Goal: Transaction & Acquisition: Purchase product/service

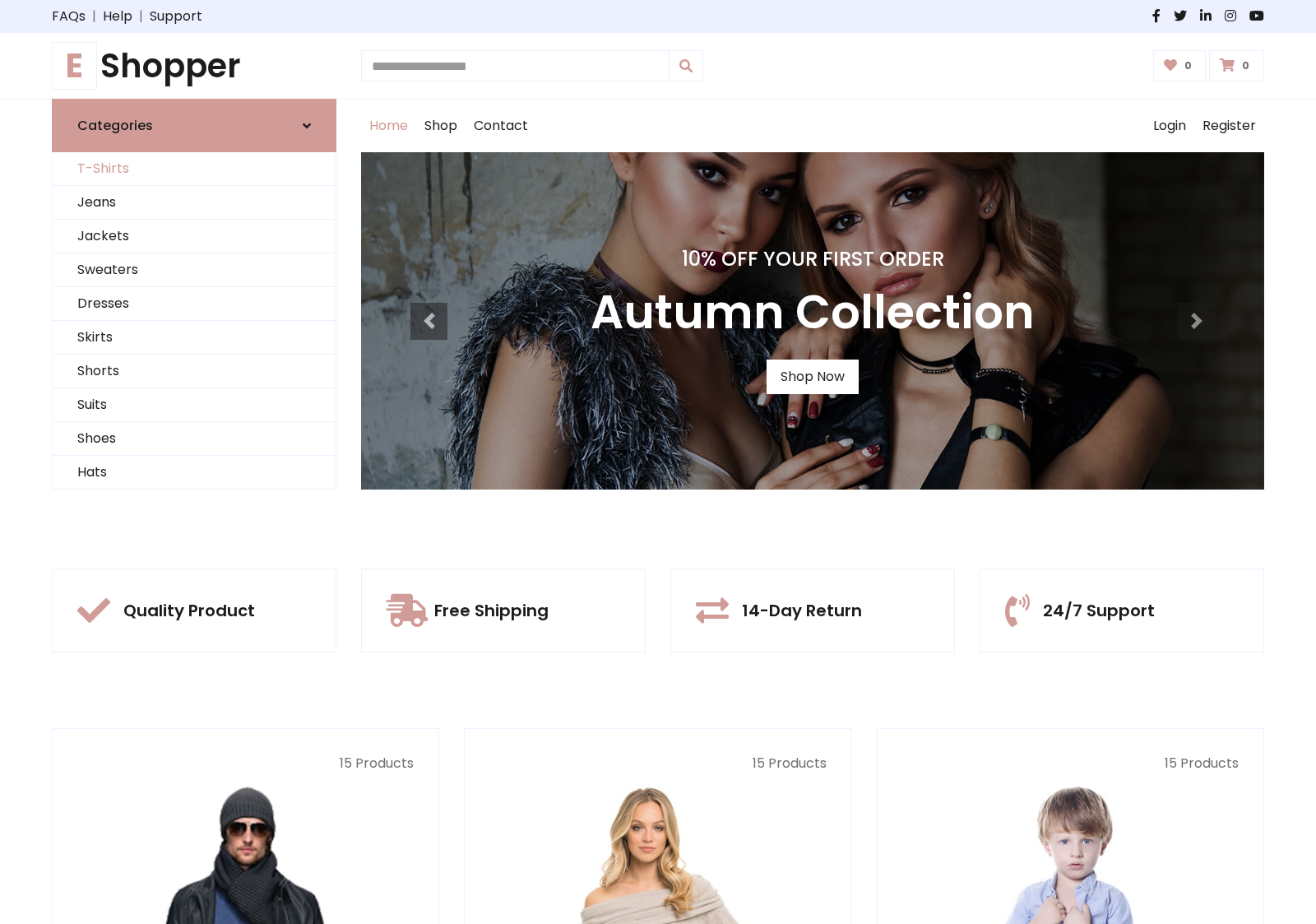
click at [194, 168] on link "T-Shirts" at bounding box center [194, 169] width 283 height 33
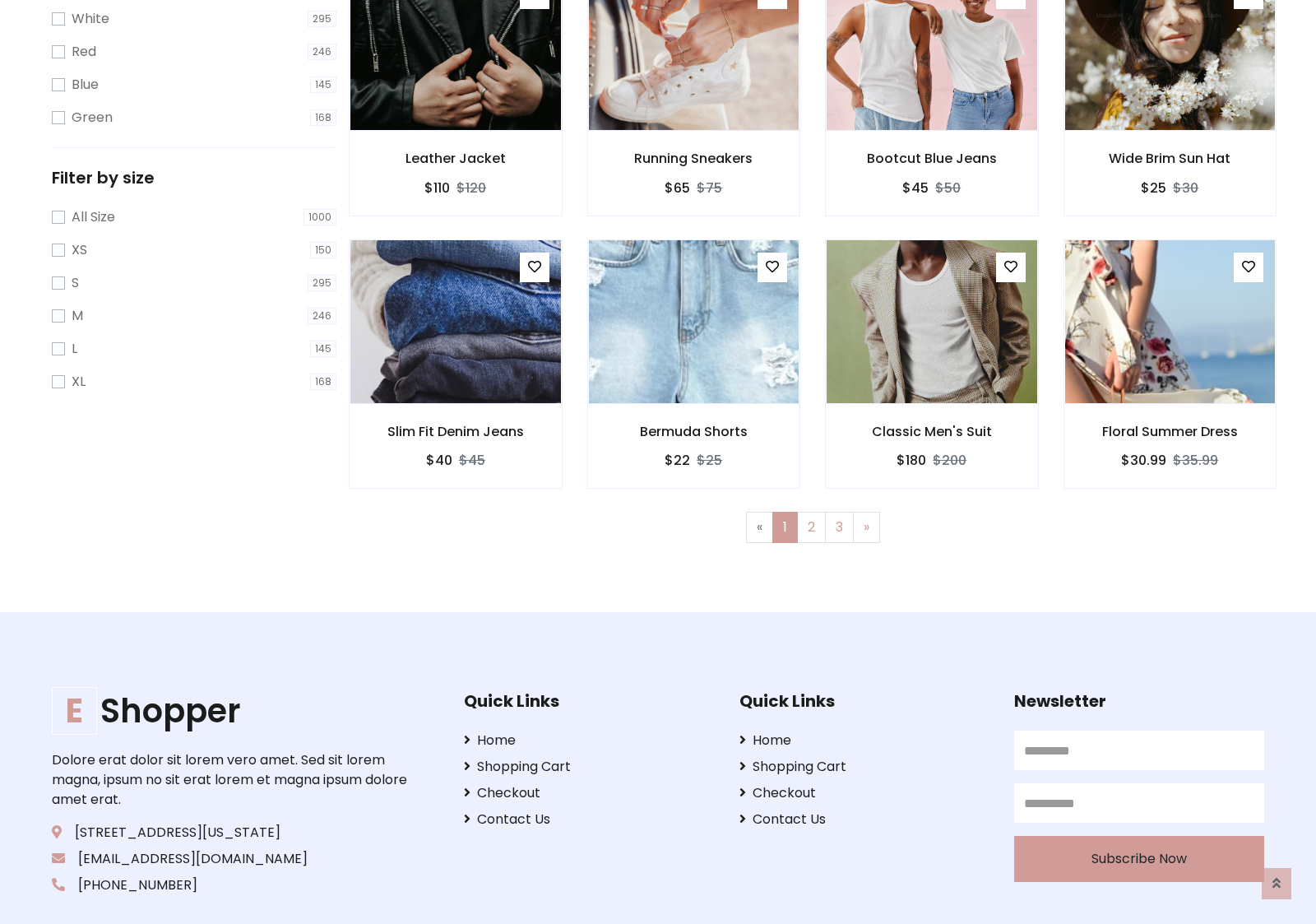
scroll to position [30, 0]
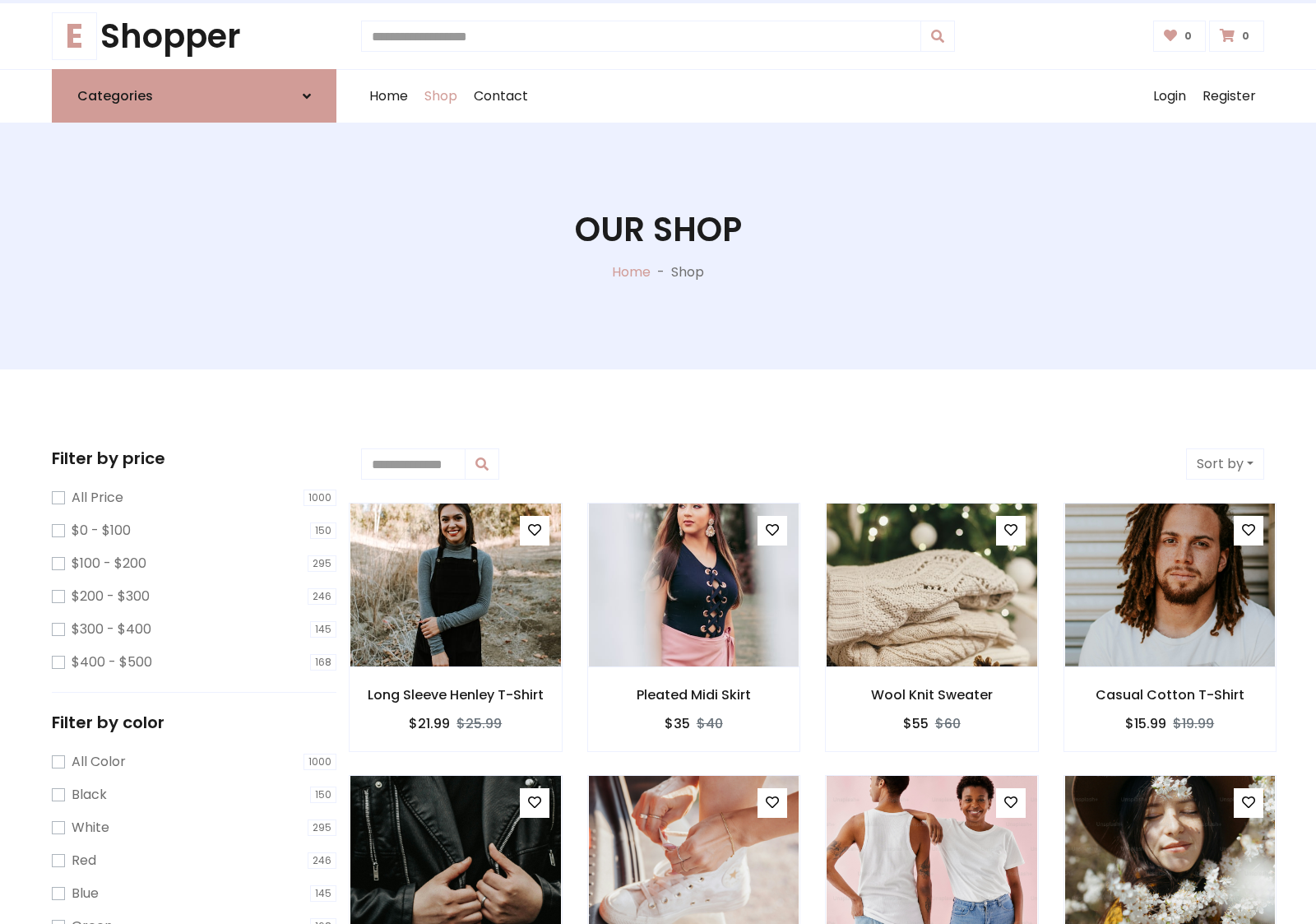
click at [658, 246] on h1 "Our Shop" at bounding box center [658, 229] width 166 height 39
click at [813, 96] on div "Home Shop Contact Log out Login Register" at bounding box center [812, 96] width 903 height 53
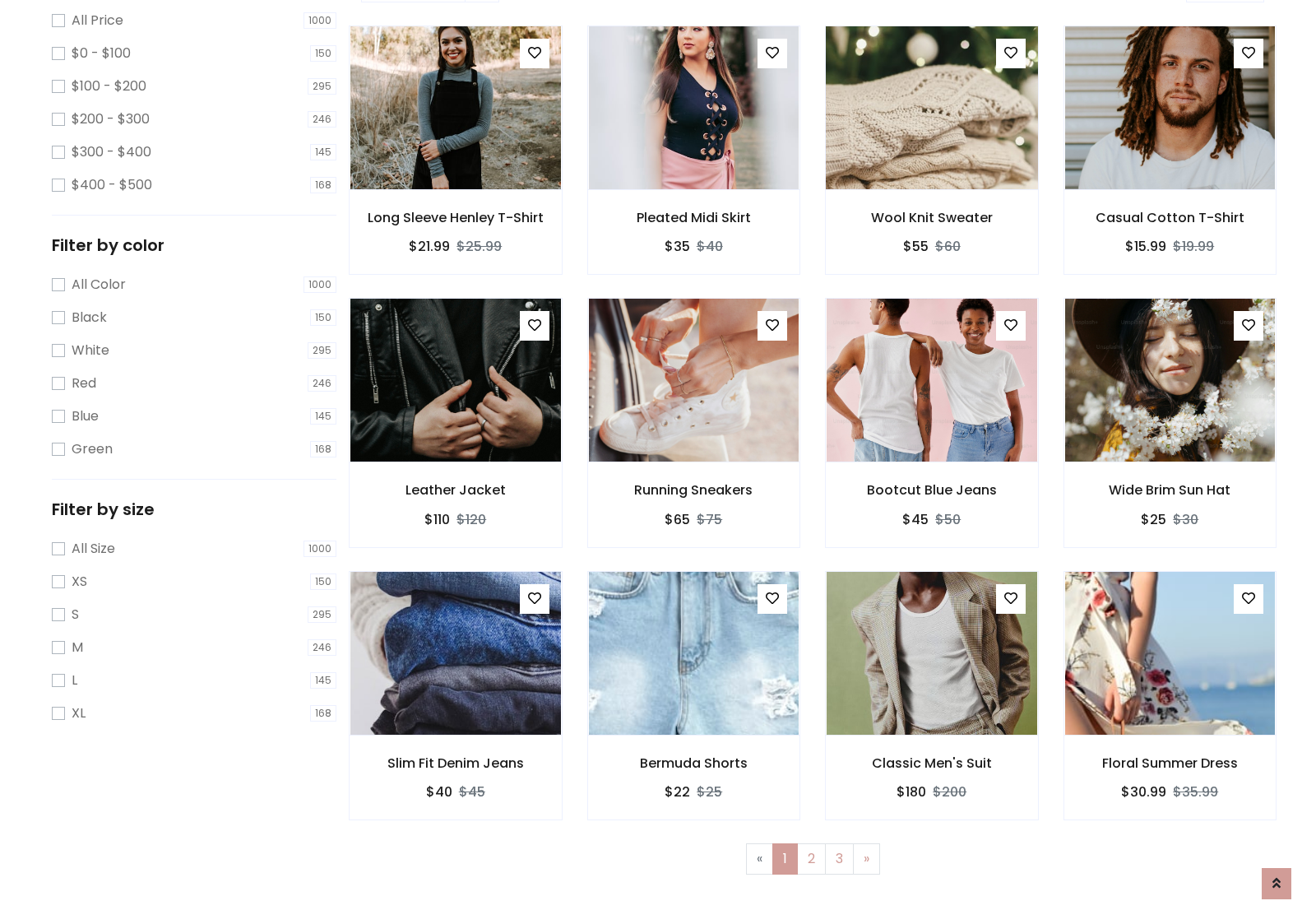
click at [931, 166] on img at bounding box center [931, 108] width 252 height 395
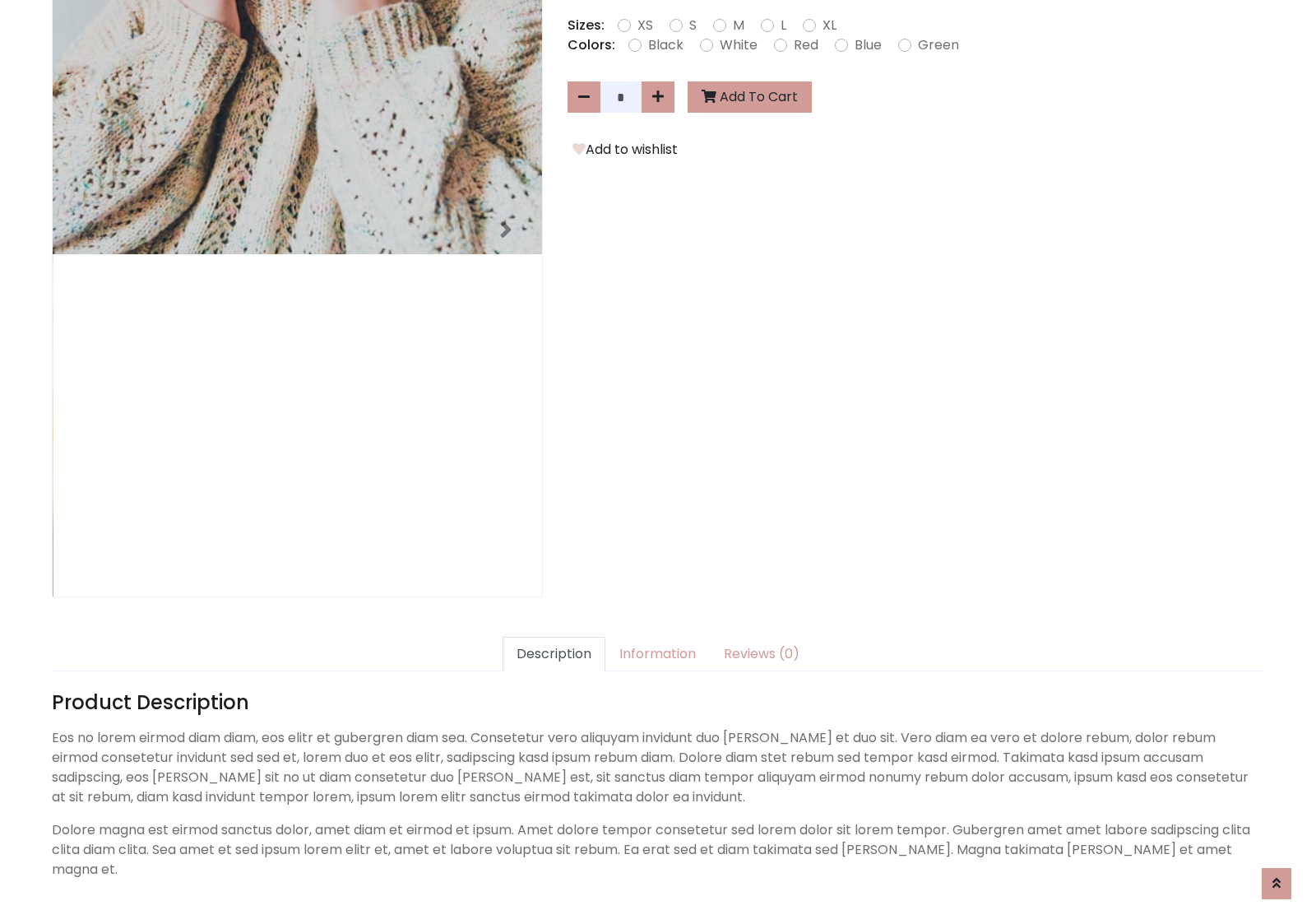
scroll to position [402, 0]
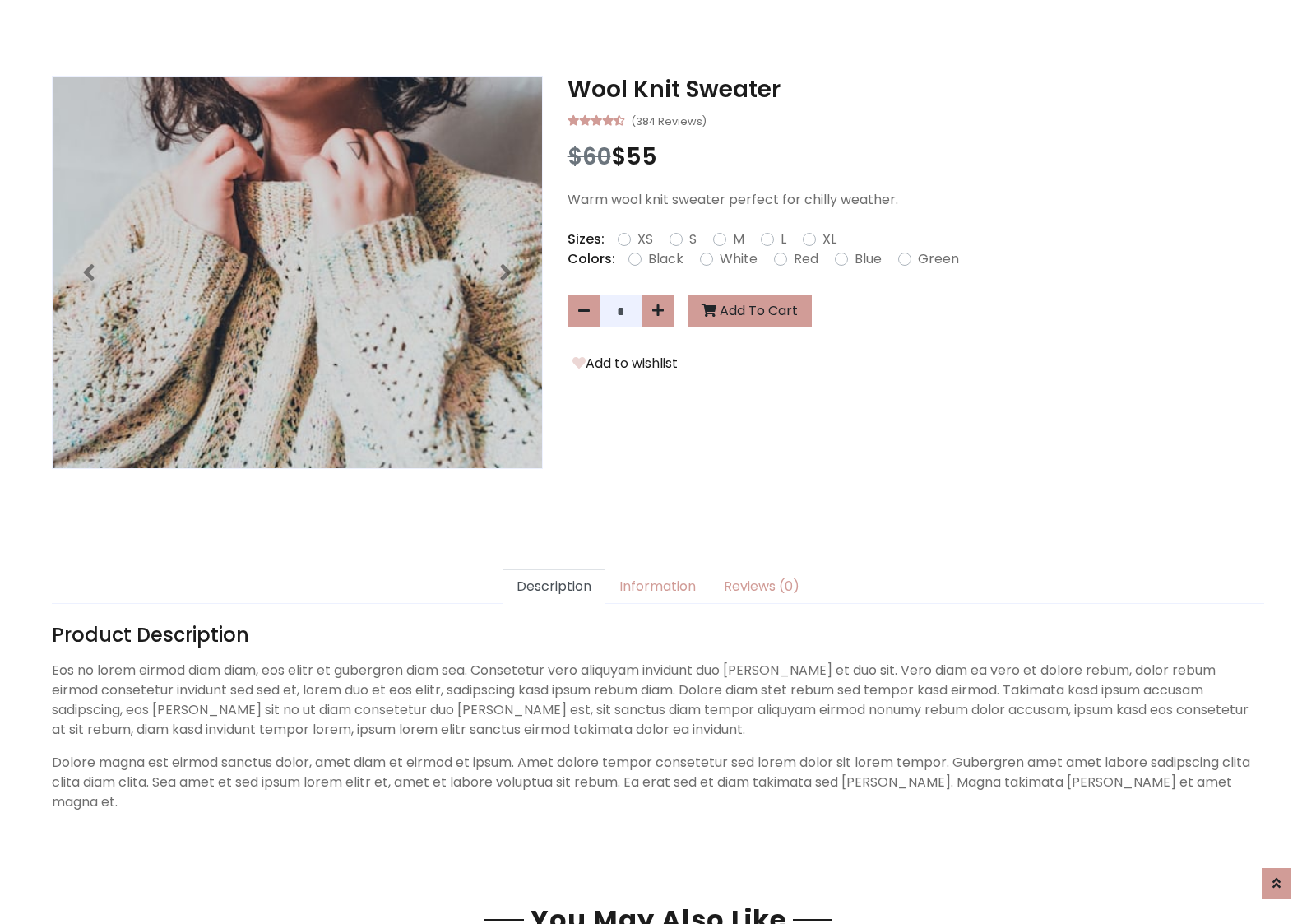
click at [915, 88] on h3 "Wool Knit Sweater" at bounding box center [915, 89] width 697 height 28
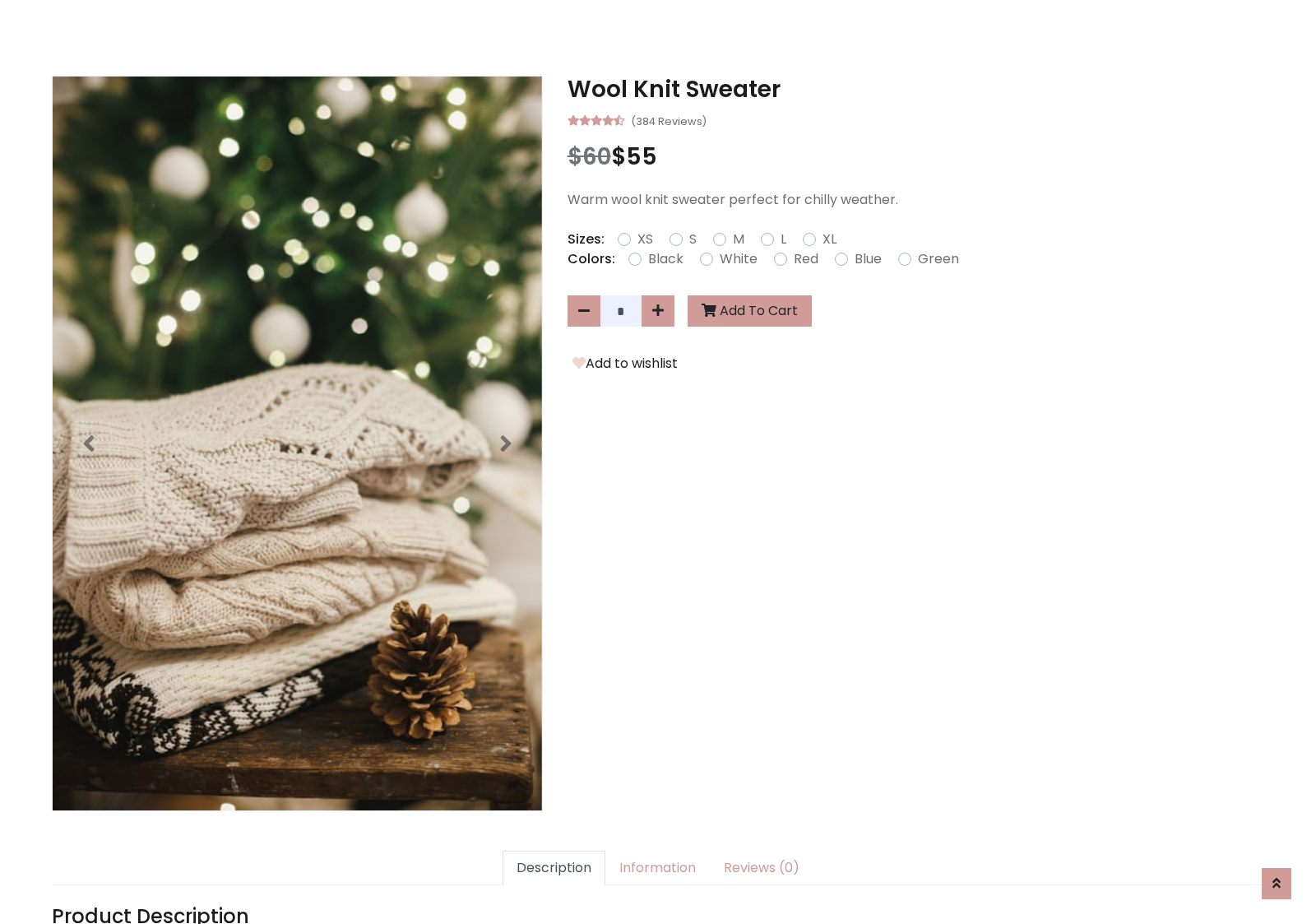
click at [915, 88] on h3 "Wool Knit Sweater" at bounding box center [915, 89] width 697 height 28
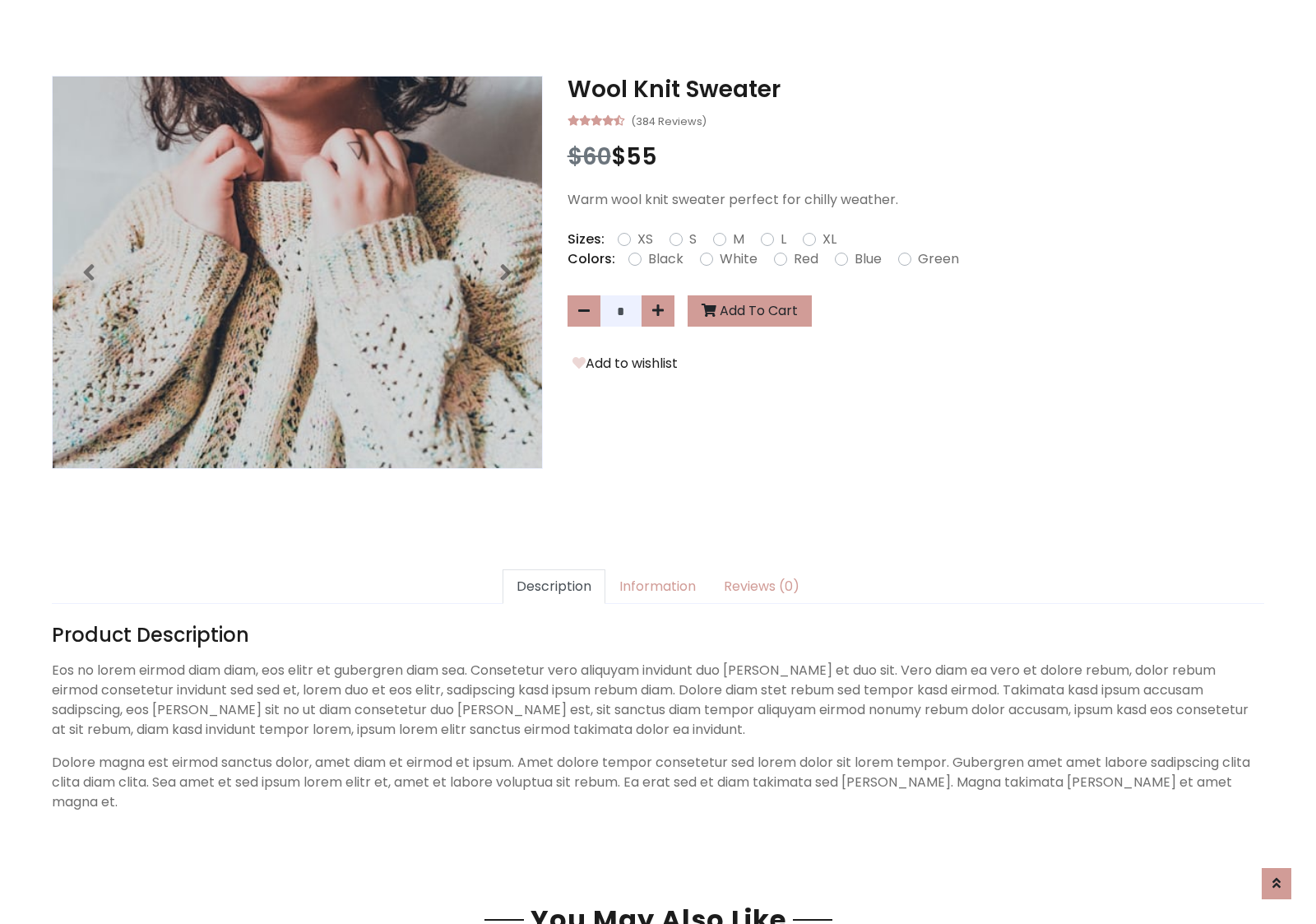
click at [915, 88] on h3 "Wool Knit Sweater" at bounding box center [915, 89] width 697 height 28
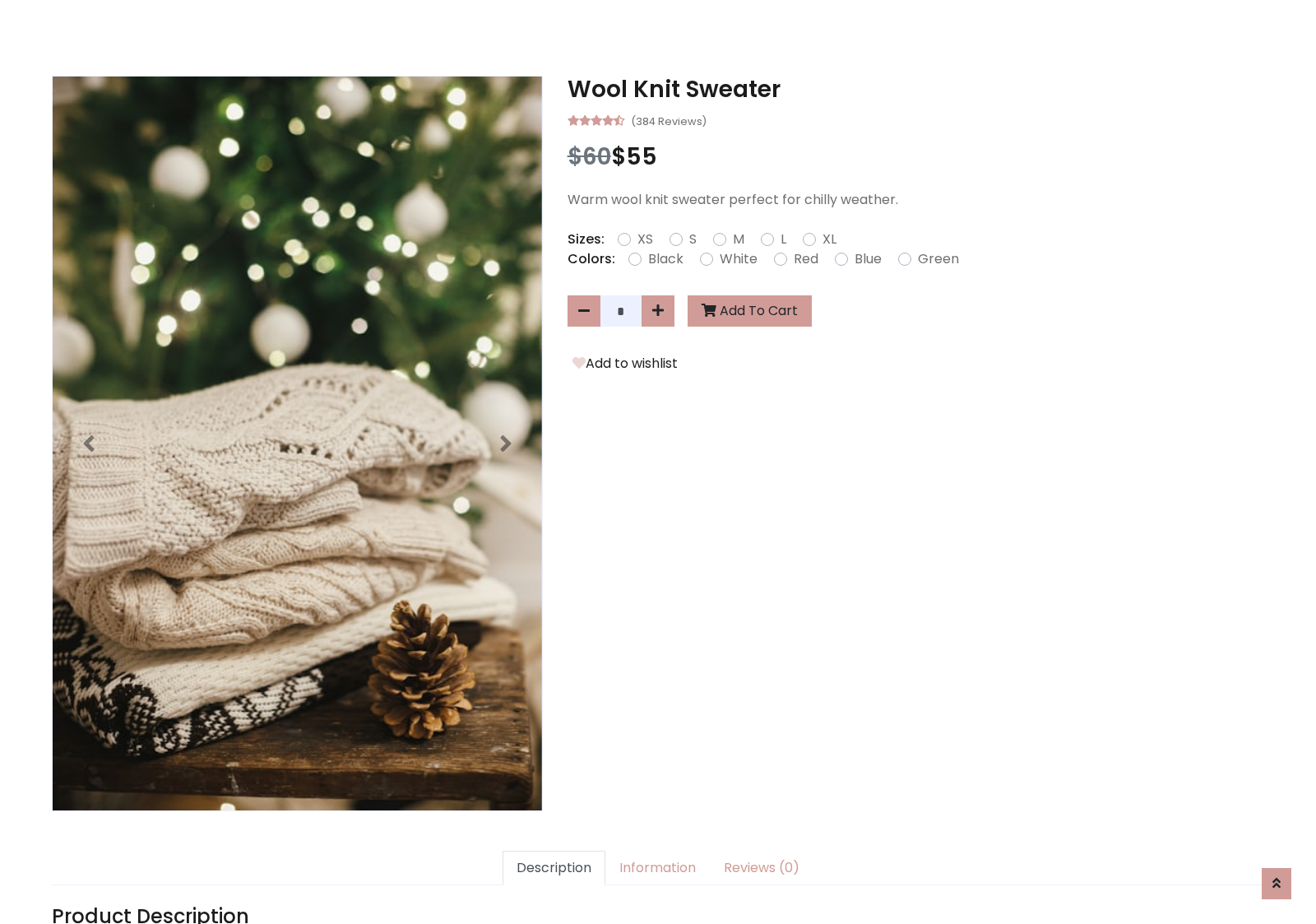
scroll to position [0, 0]
